Goal: Task Accomplishment & Management: Use online tool/utility

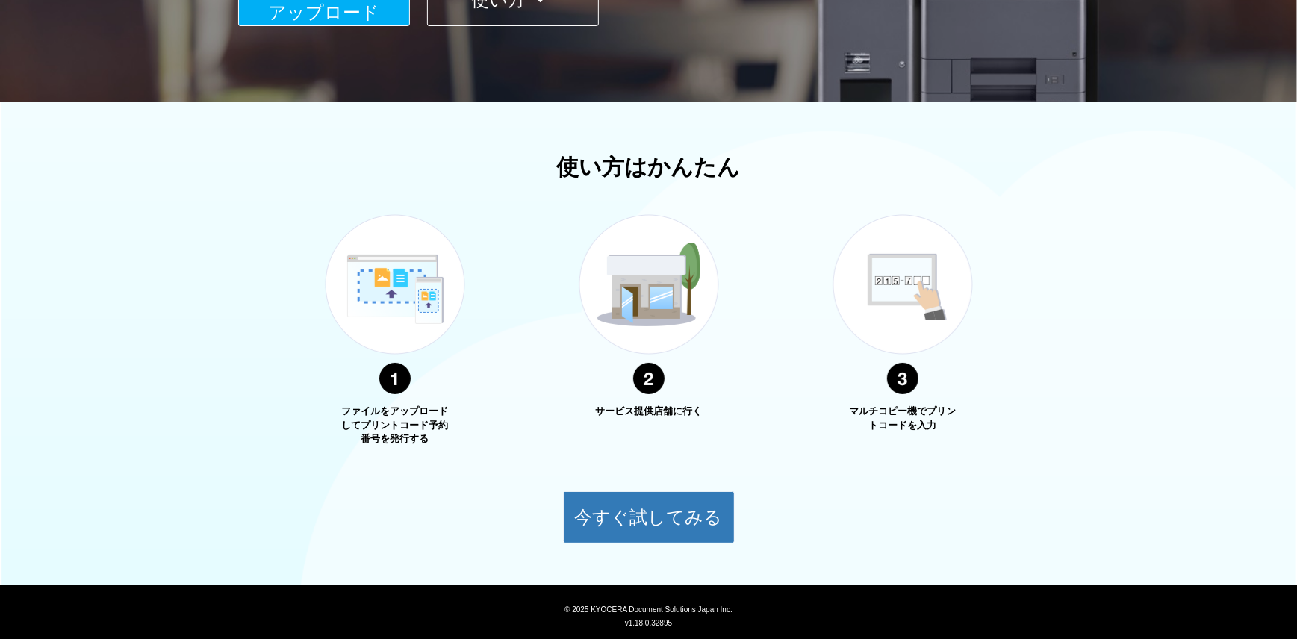
scroll to position [199, 0]
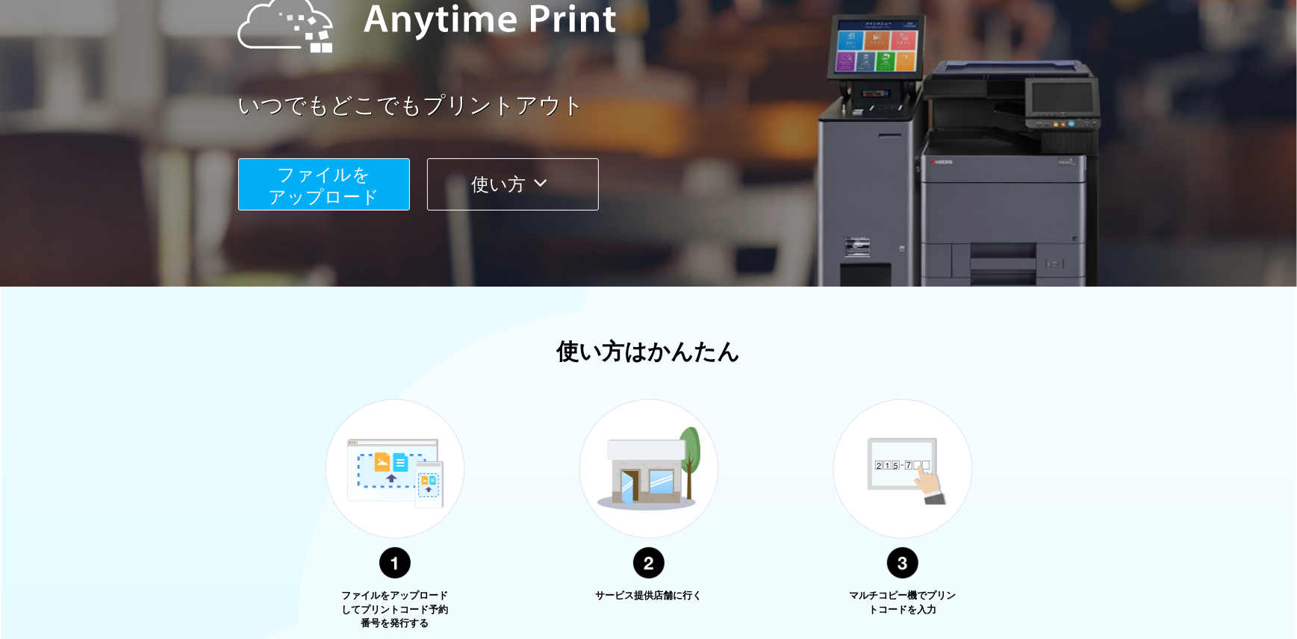
click at [323, 187] on span "ファイルを ​​アップロード" at bounding box center [323, 185] width 111 height 43
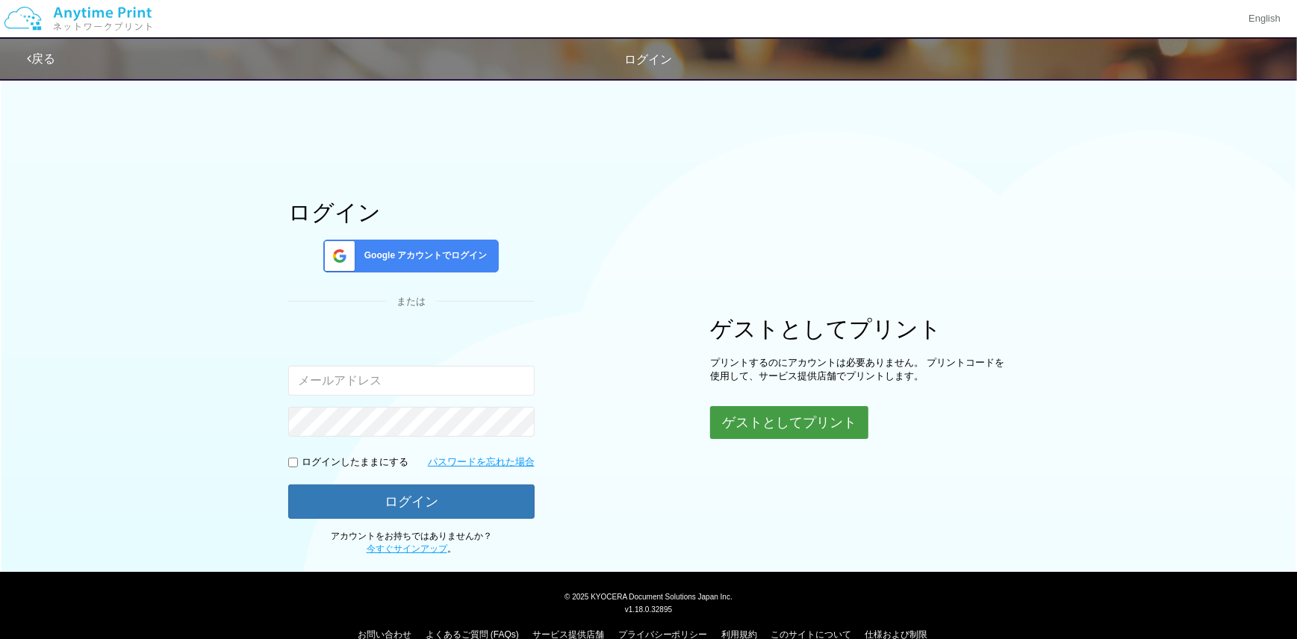
click at [799, 418] on button "ゲストとしてプリント" at bounding box center [789, 422] width 158 height 33
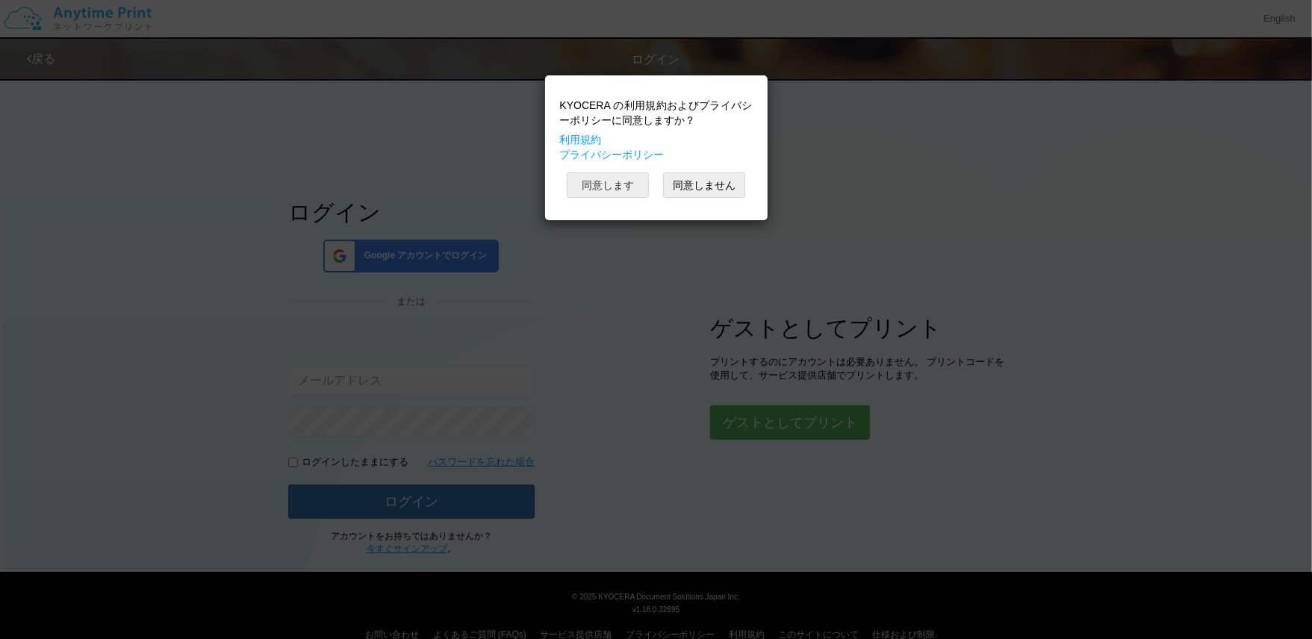
click at [604, 192] on button "同意します" at bounding box center [608, 185] width 82 height 25
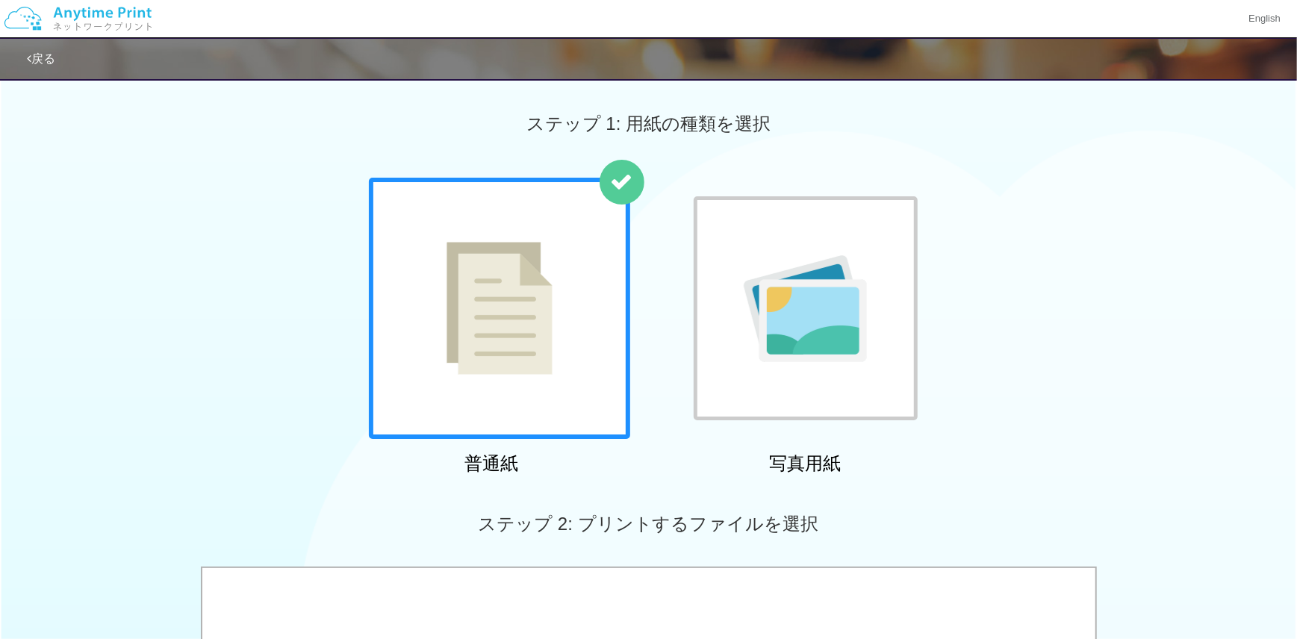
click at [590, 228] on div at bounding box center [499, 308] width 261 height 261
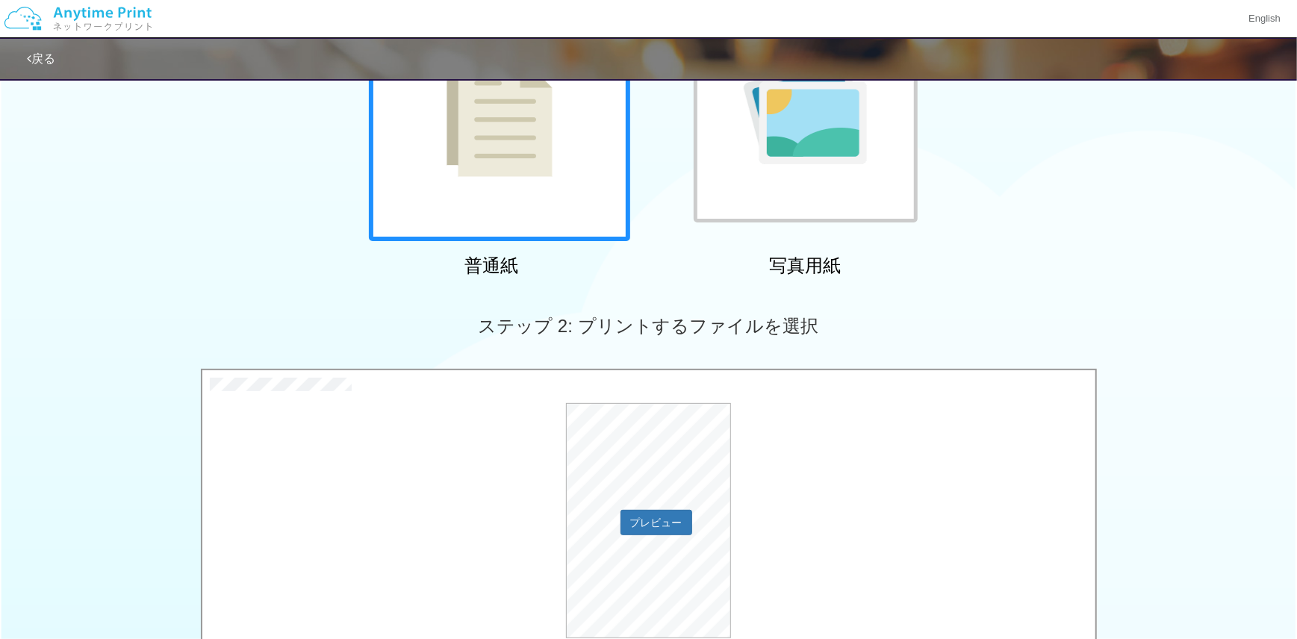
scroll to position [397, 0]
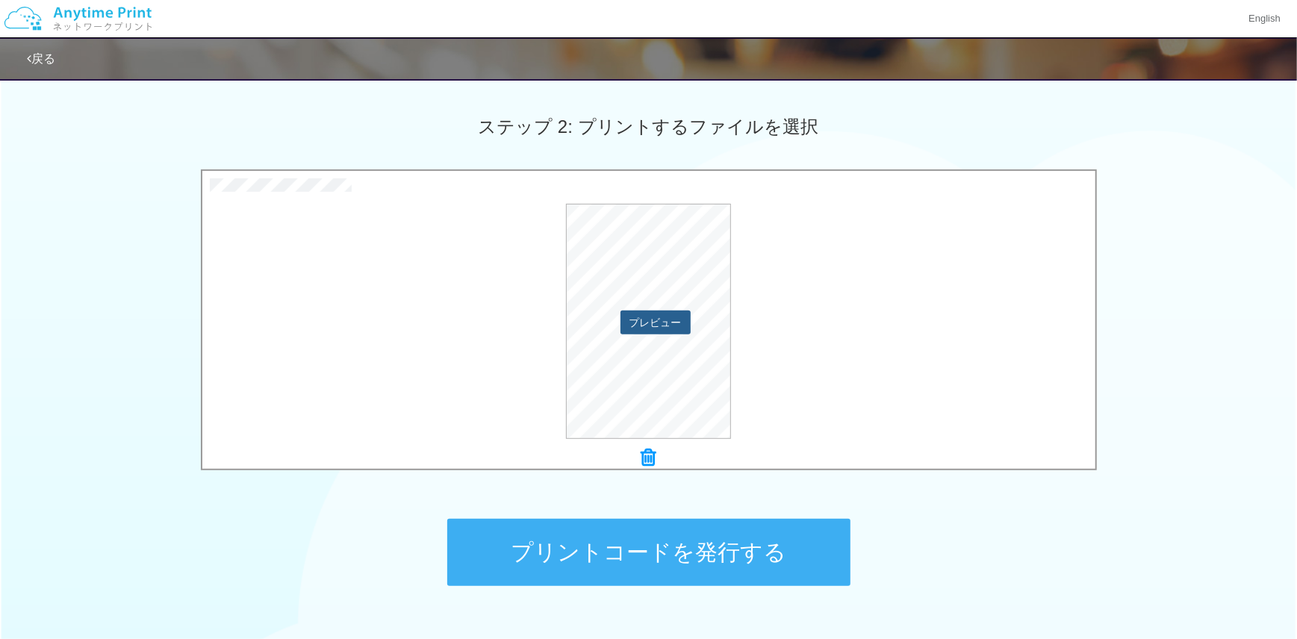
click at [656, 317] on button "プレビュー" at bounding box center [656, 323] width 70 height 24
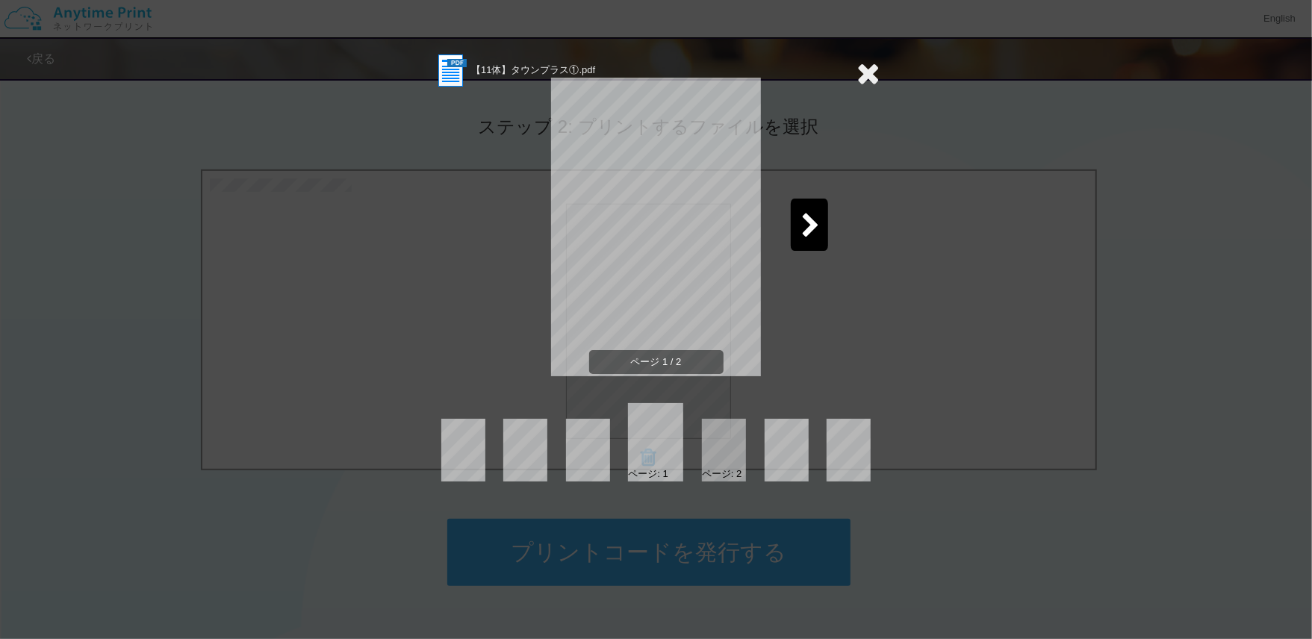
click at [787, 221] on div "ページ 1 / 2" at bounding box center [656, 239] width 448 height 299
click at [795, 217] on div at bounding box center [809, 225] width 37 height 52
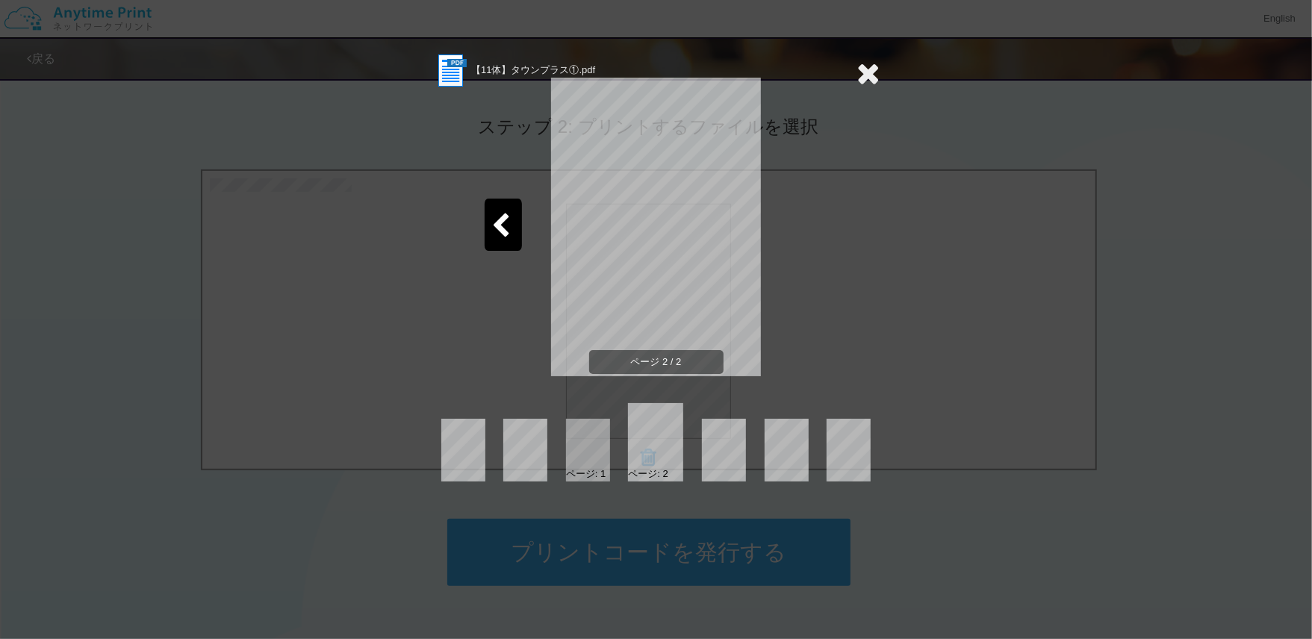
click at [873, 73] on icon at bounding box center [869, 73] width 23 height 30
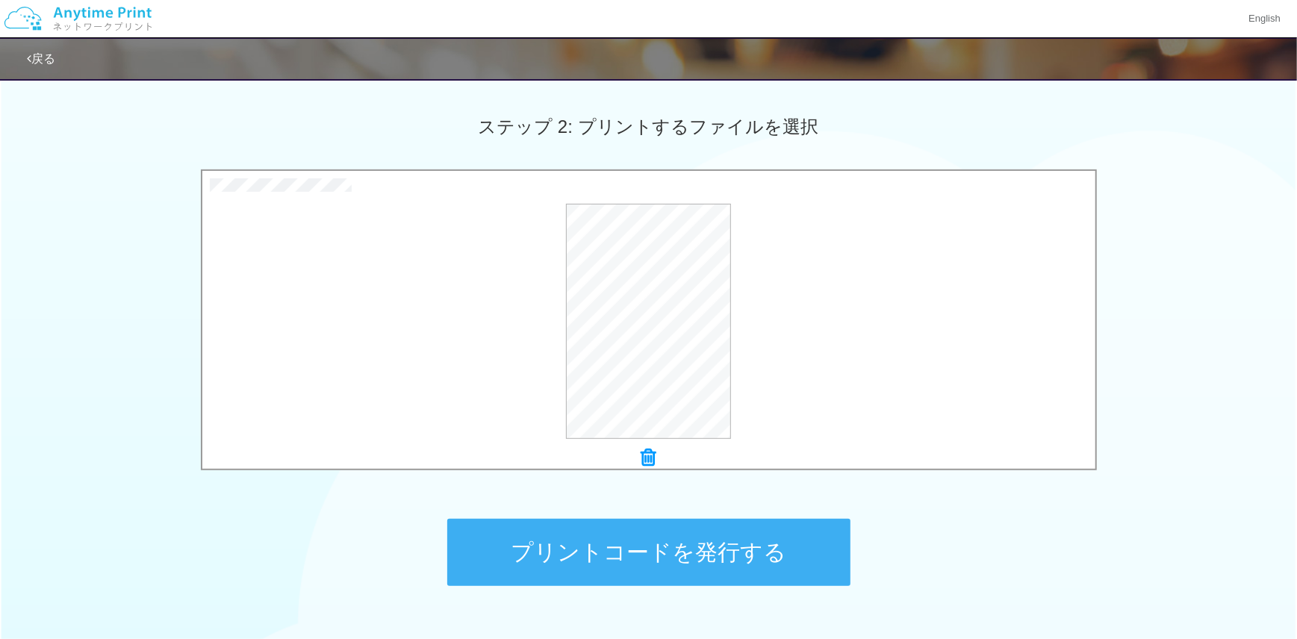
click at [644, 536] on button "プリントコードを発行する" at bounding box center [648, 552] width 403 height 67
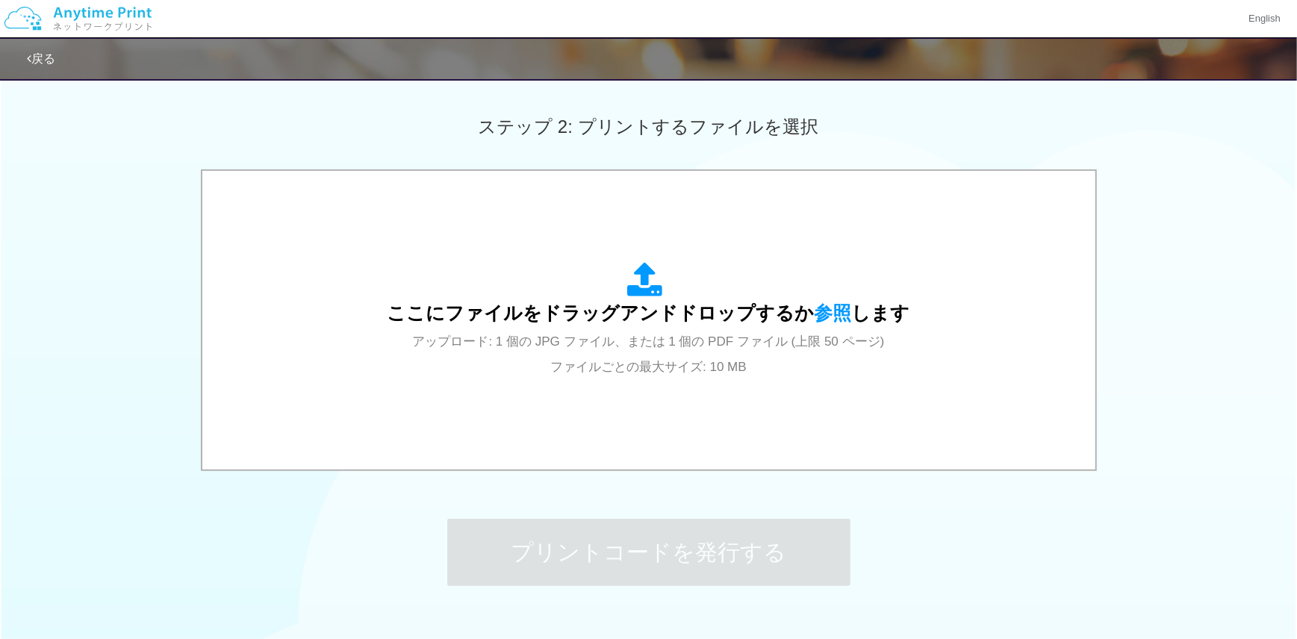
scroll to position [0, 0]
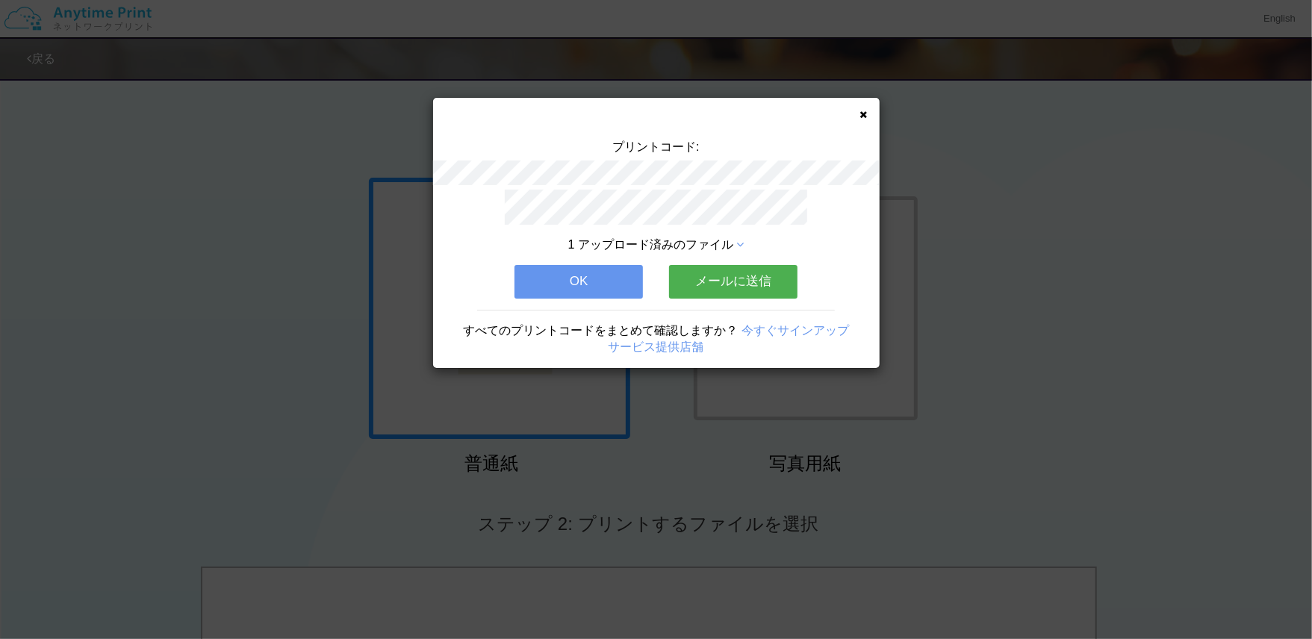
click at [616, 269] on button "OK" at bounding box center [579, 281] width 128 height 33
